Goal: Task Accomplishment & Management: Complete application form

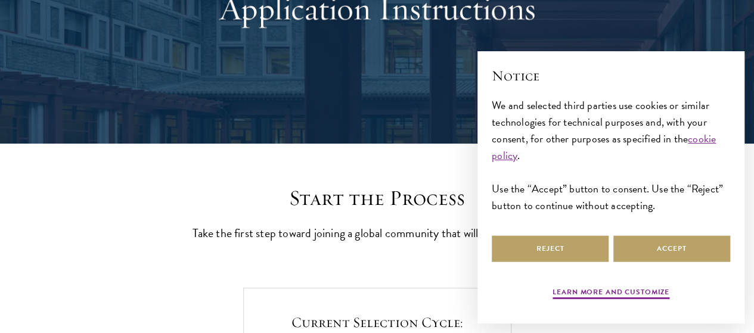
scroll to position [162, 0]
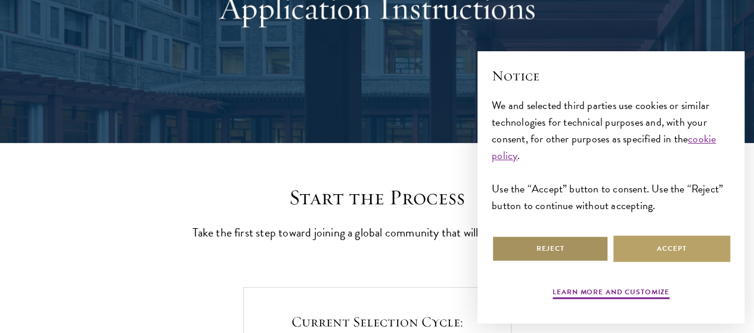
click at [548, 235] on button "Reject" at bounding box center [550, 248] width 117 height 27
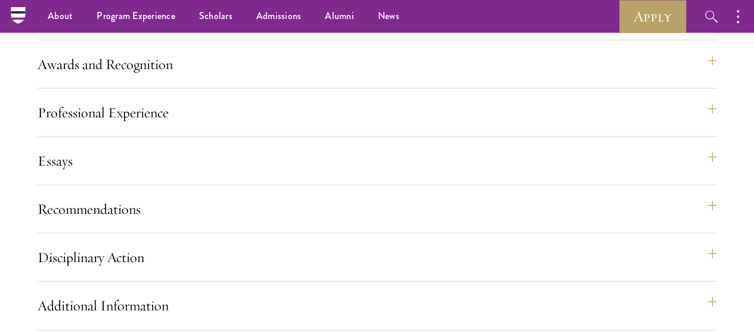
scroll to position [1277, 0]
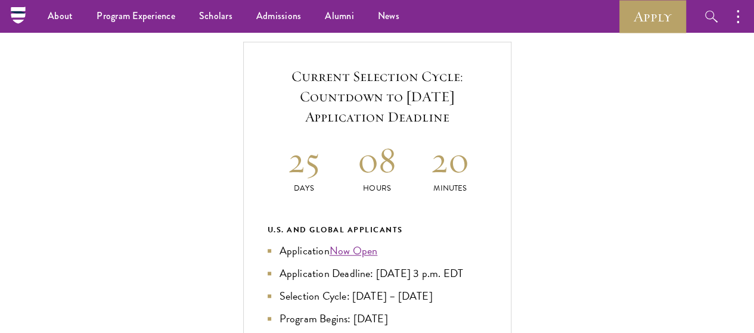
scroll to position [400, 0]
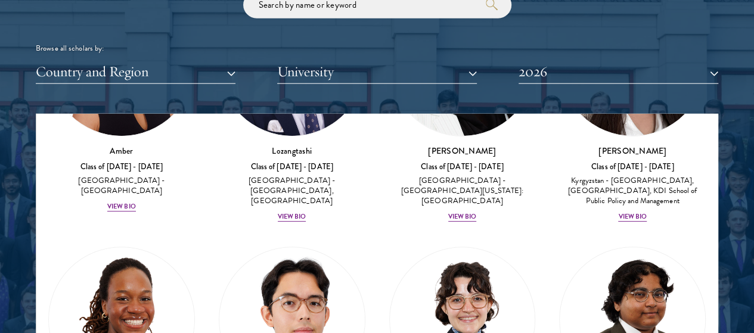
scroll to position [148, 0]
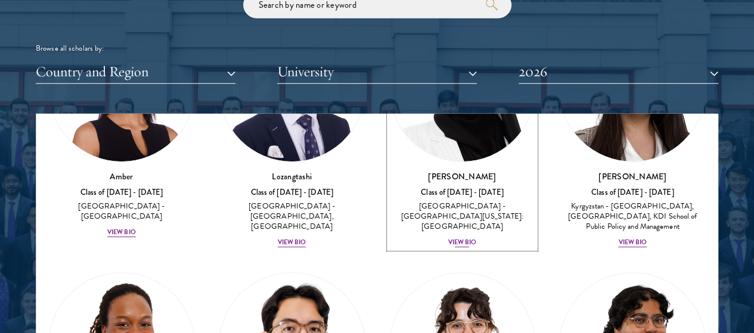
click at [389, 170] on div "[PERSON_NAME] Class of [DATE] - [DATE] [GEOGRAPHIC_DATA] - [GEOGRAPHIC_DATA][US…" at bounding box center [462, 209] width 147 height 78
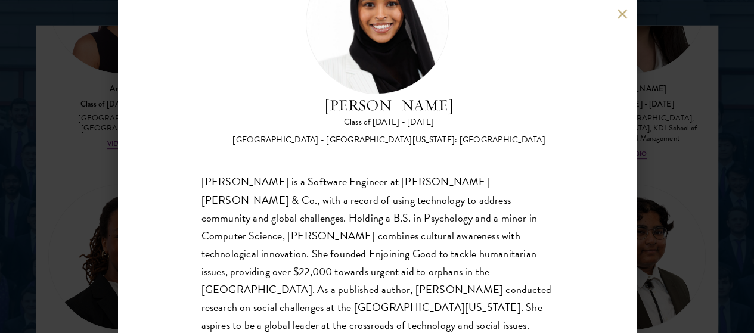
scroll to position [1529, 0]
click at [625, 10] on button at bounding box center [622, 14] width 10 height 10
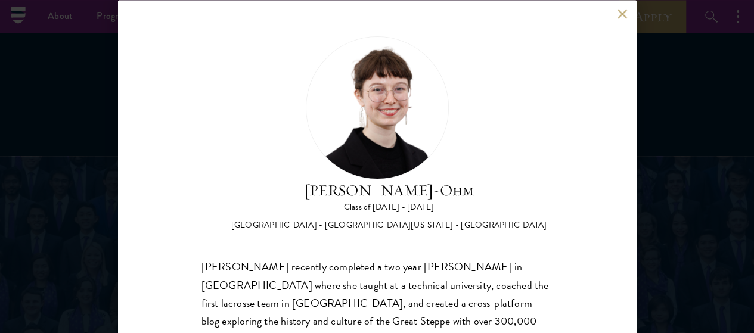
click at [616, 15] on div "[PERSON_NAME]-Ohm Class of [DATE] - [DATE] [GEOGRAPHIC_DATA] - [GEOGRAPHIC_DATA…" at bounding box center [377, 166] width 519 height 333
click at [622, 15] on button at bounding box center [622, 14] width 10 height 10
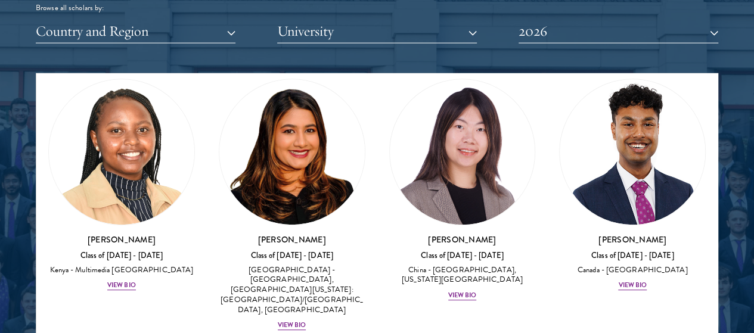
scroll to position [2575, 0]
